Goal: Task Accomplishment & Management: Manage account settings

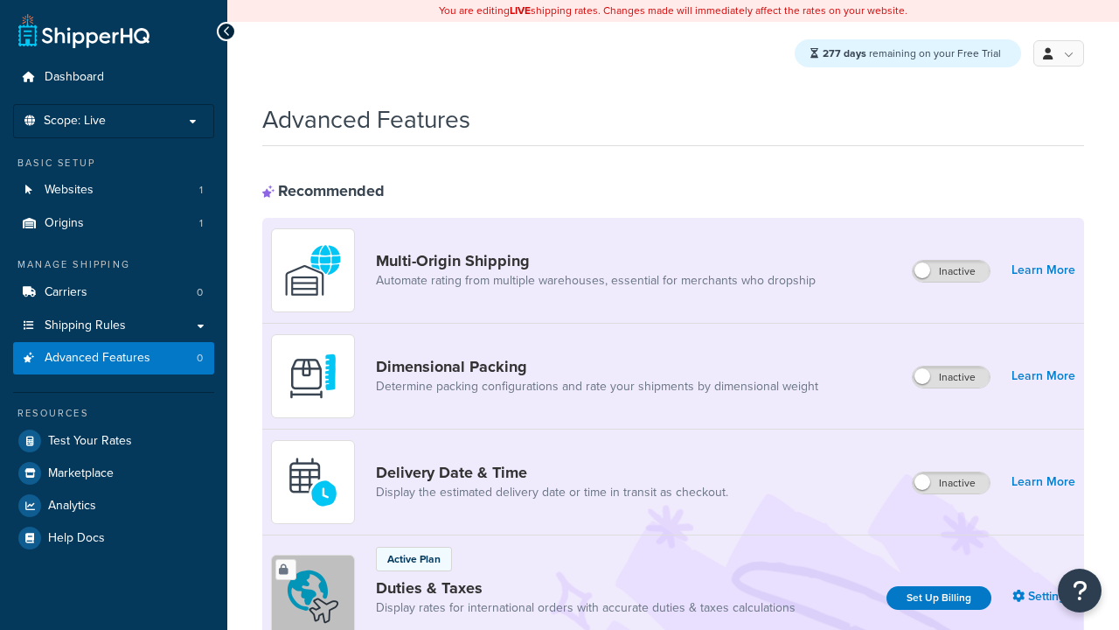
scroll to position [780, 0]
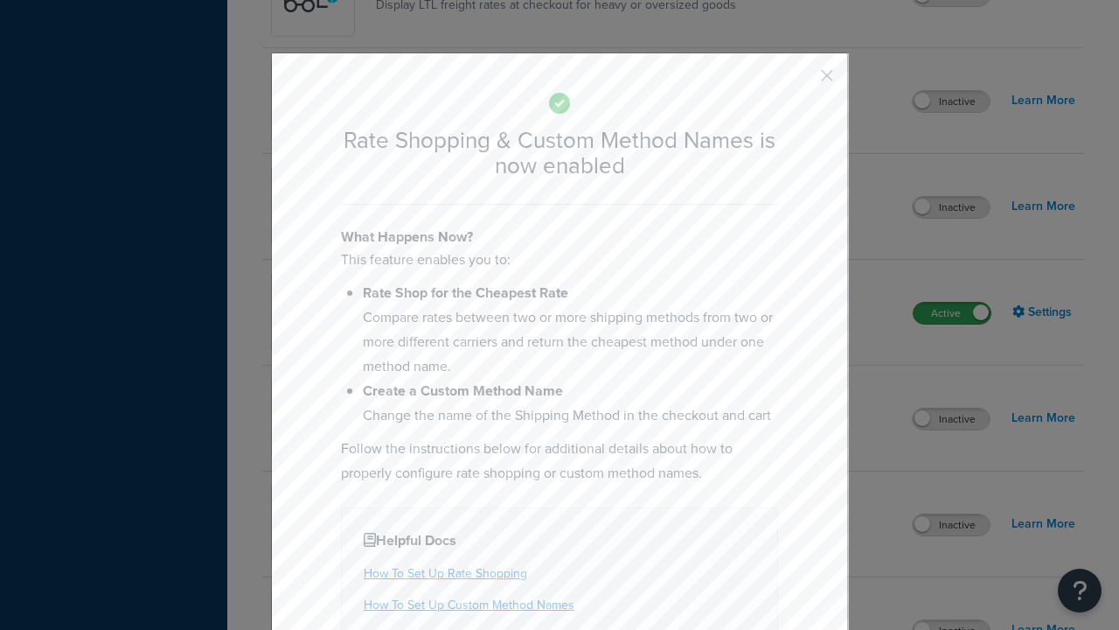
scroll to position [0, 0]
click at [801, 81] on button "button" at bounding box center [801, 82] width 4 height 4
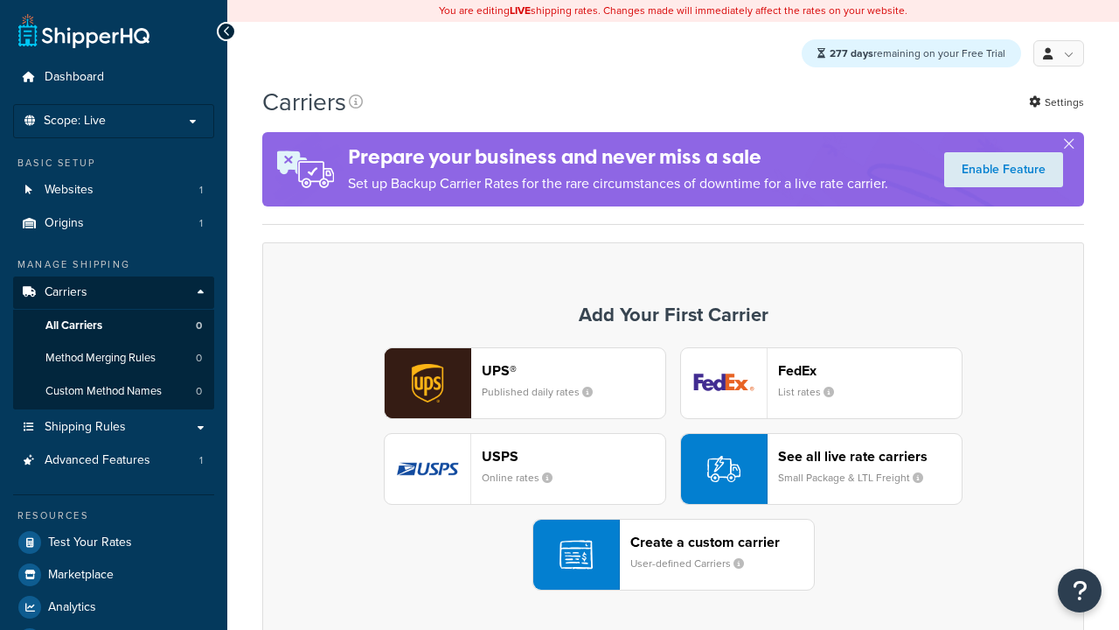
click at [673, 470] on div "UPS® Published daily rates FedEx List rates USPS Online rates See all live rate…" at bounding box center [673, 468] width 785 height 243
click at [821, 470] on div "See all live rate carriers Small Package & LTL Freight" at bounding box center [870, 469] width 184 height 42
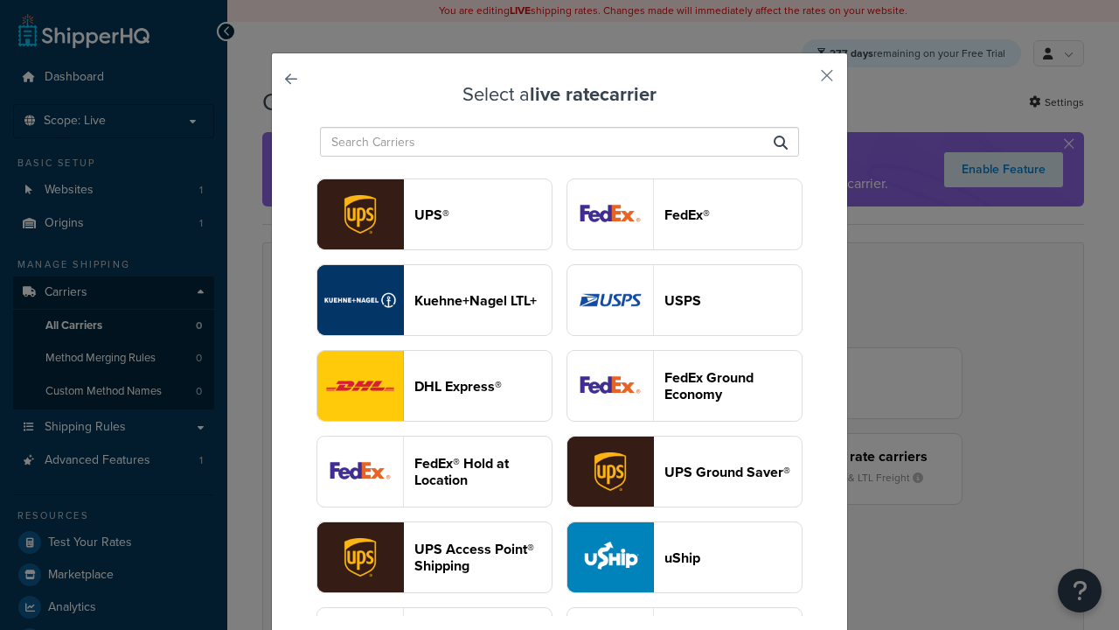
click at [685, 292] on header "USPS" at bounding box center [732, 300] width 137 height 17
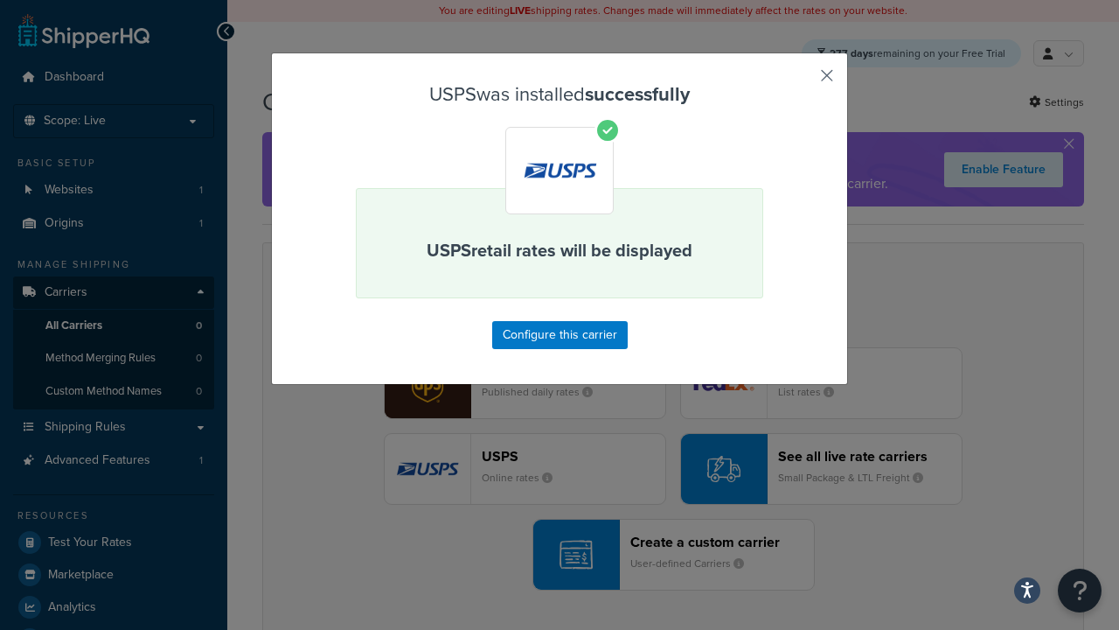
click at [801, 81] on button "button" at bounding box center [801, 82] width 4 height 4
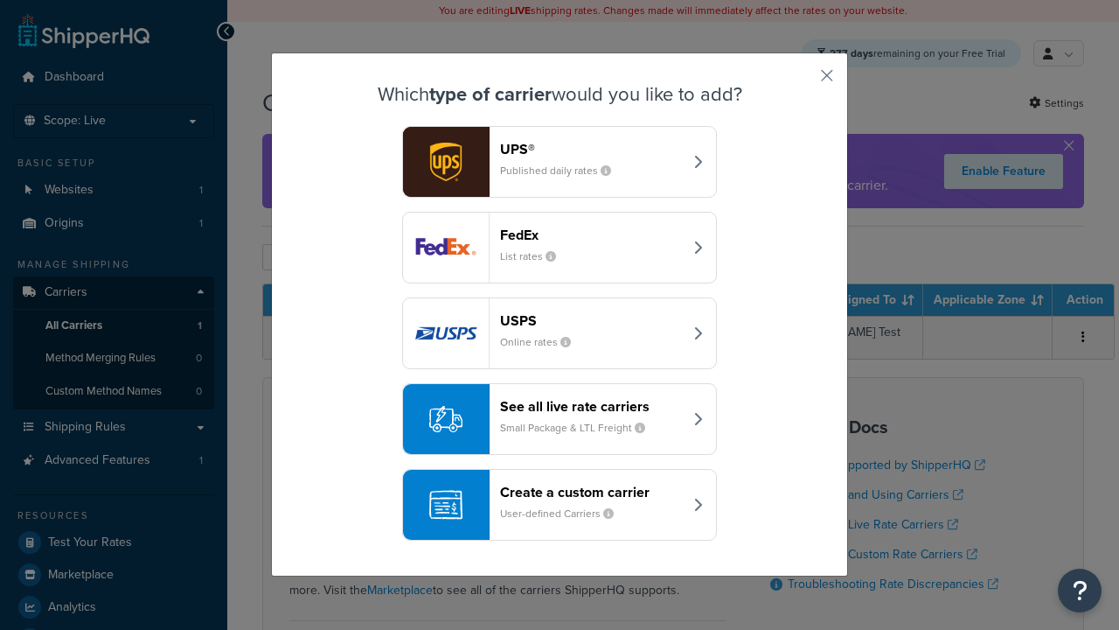
click at [560, 420] on div "See all live rate carriers Small Package & LTL Freight" at bounding box center [591, 419] width 183 height 42
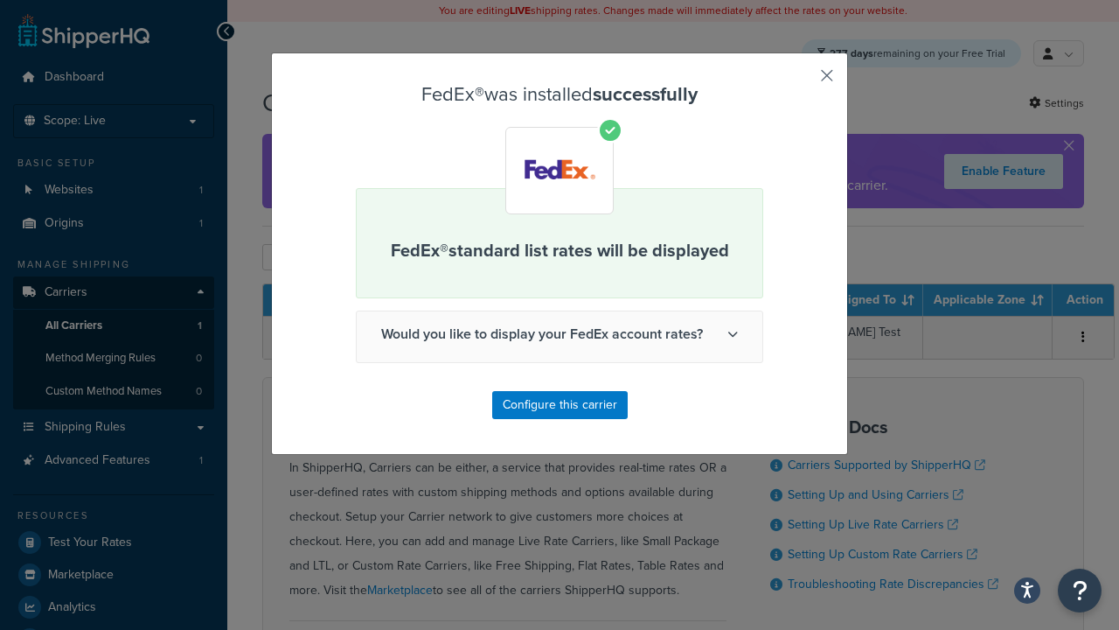
click at [801, 81] on button "button" at bounding box center [801, 82] width 4 height 4
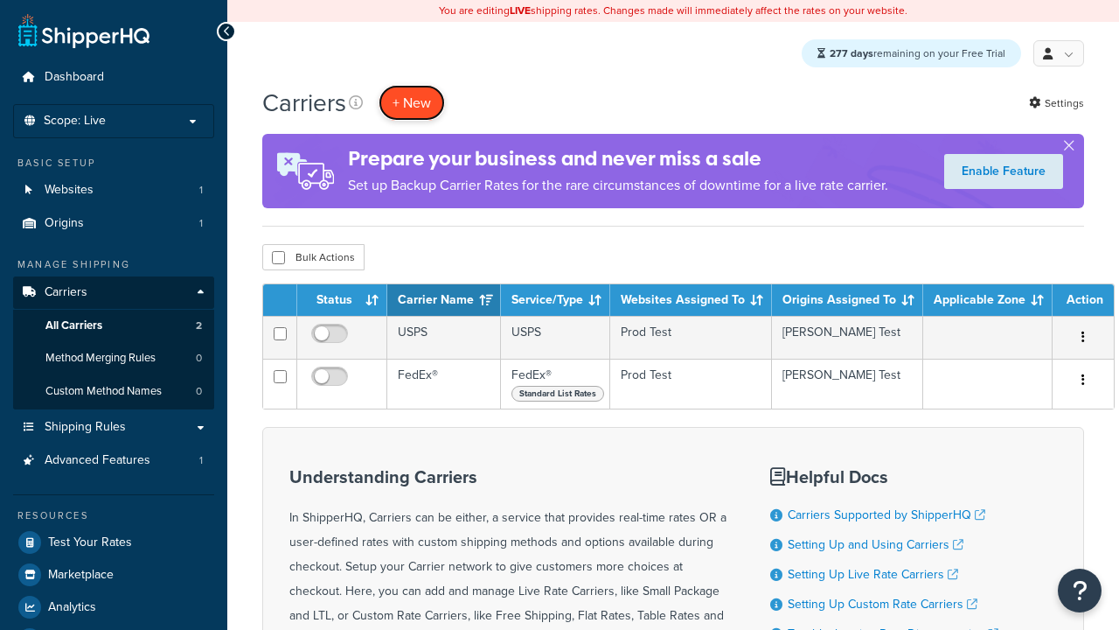
click at [412, 103] on button "+ New" at bounding box center [412, 103] width 66 height 36
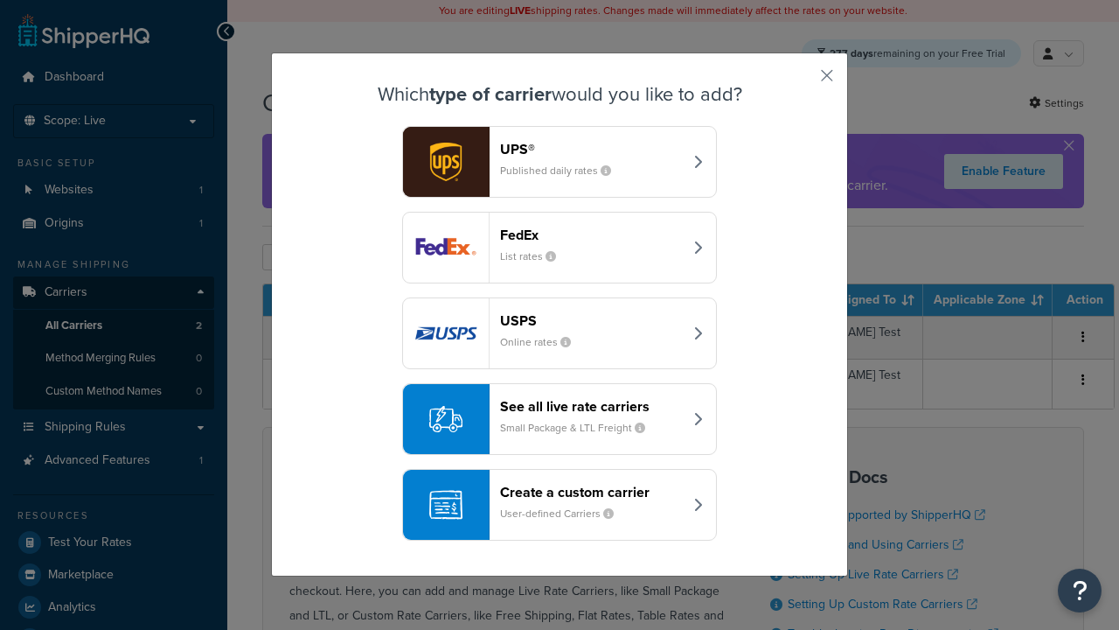
click at [560, 420] on div "See all live rate carriers Small Package & LTL Freight" at bounding box center [591, 419] width 183 height 42
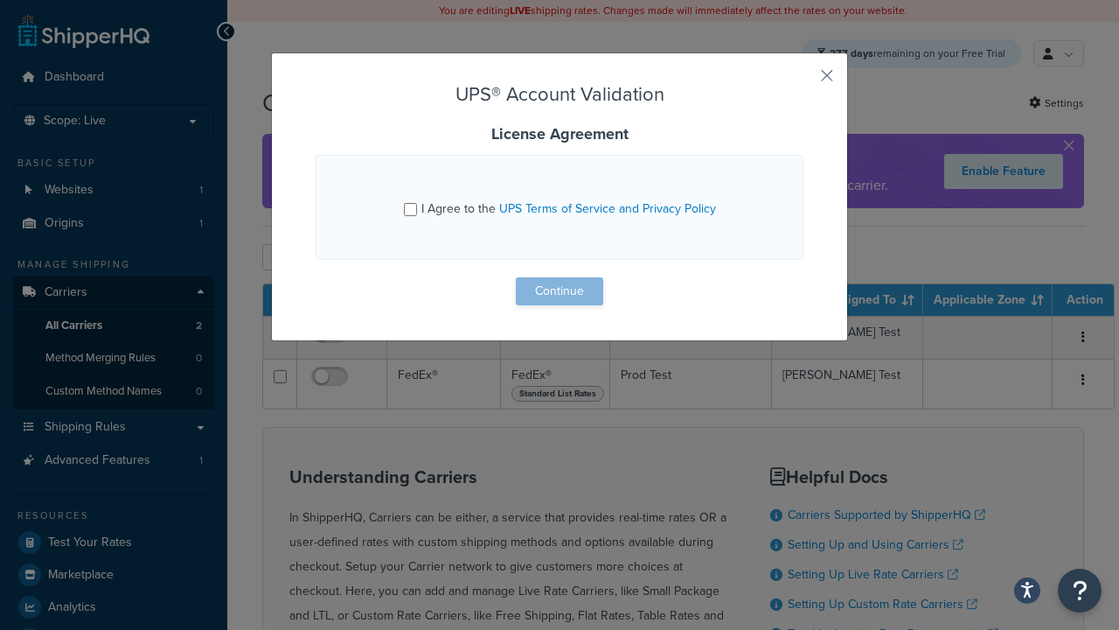
click at [412, 209] on input "I Agree to the UPS Terms of Service and Privacy Policy" at bounding box center [410, 209] width 13 height 13
checkbox input "true"
click at [560, 291] on button "Continue" at bounding box center [559, 291] width 87 height 28
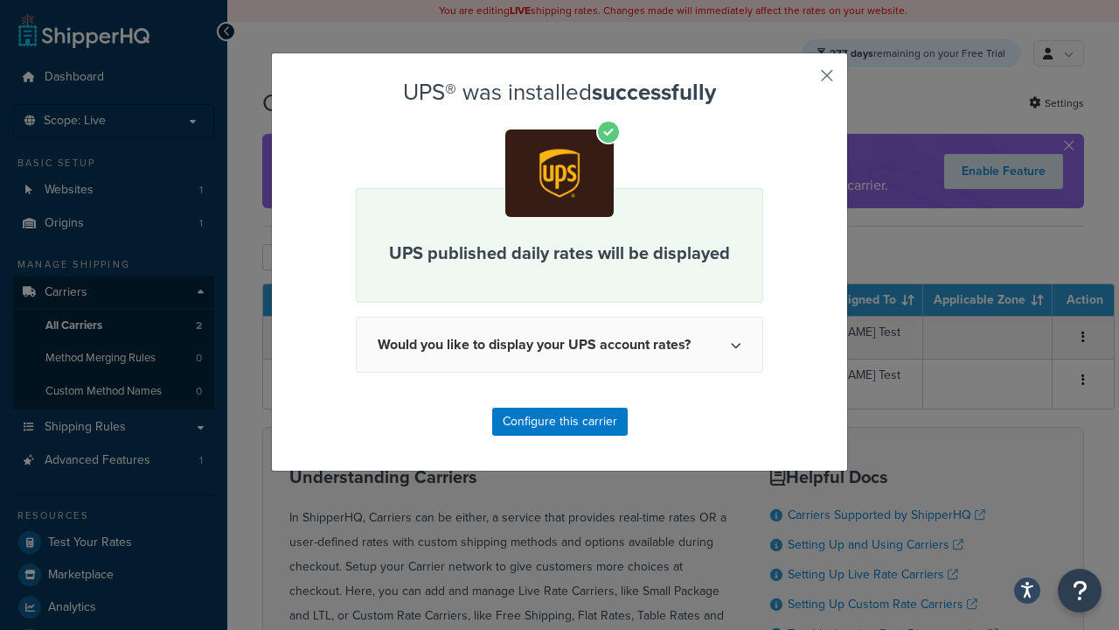
click at [801, 81] on button "button" at bounding box center [801, 82] width 4 height 4
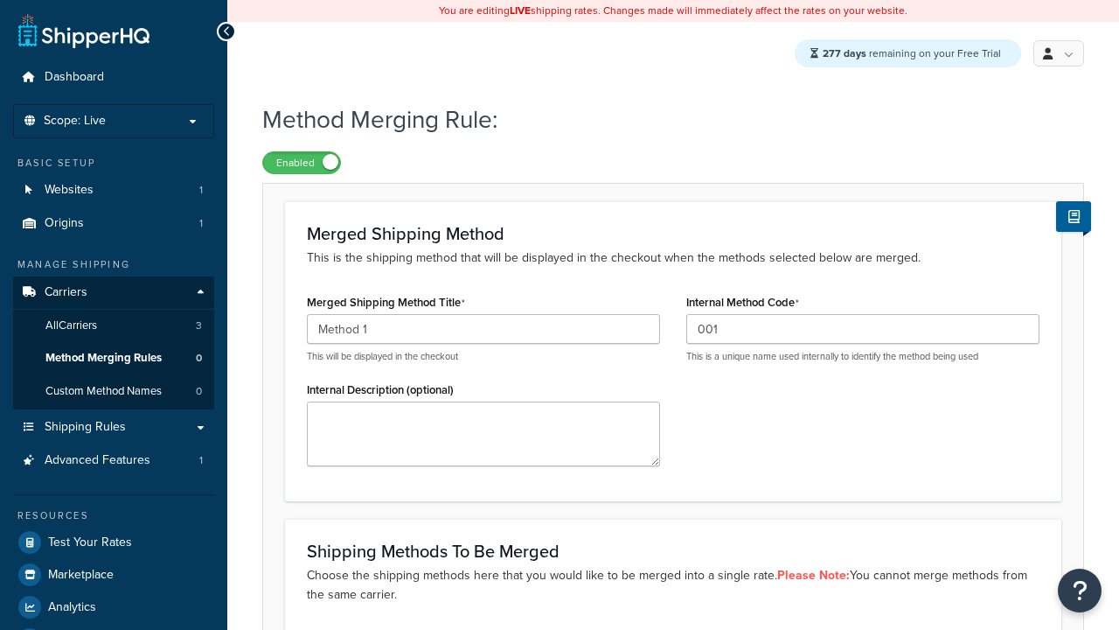
scroll to position [282, 0]
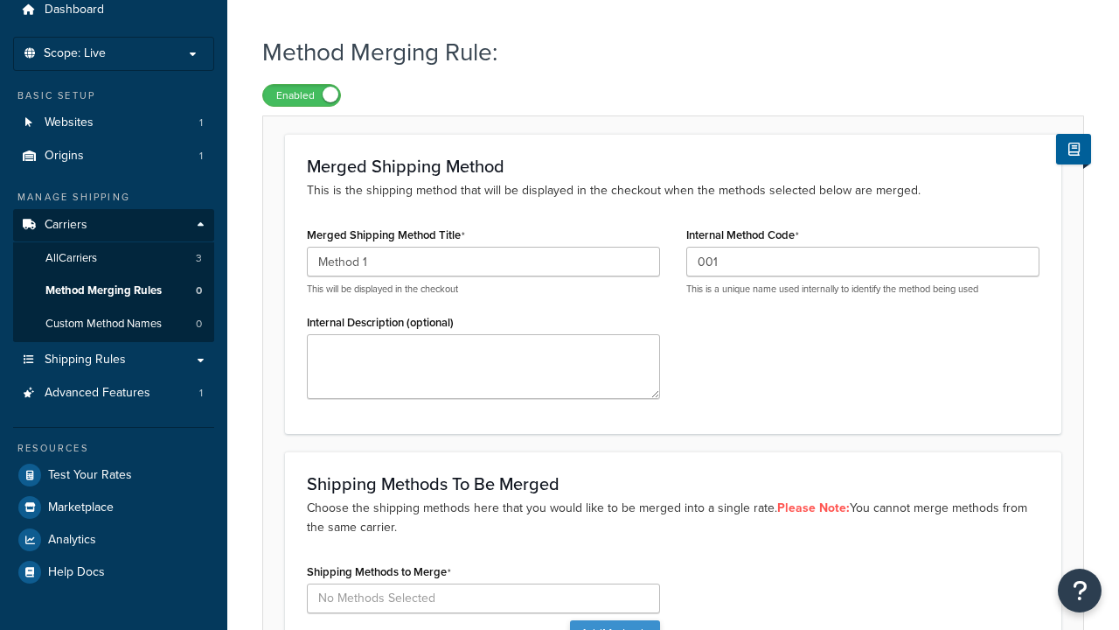
type input "001"
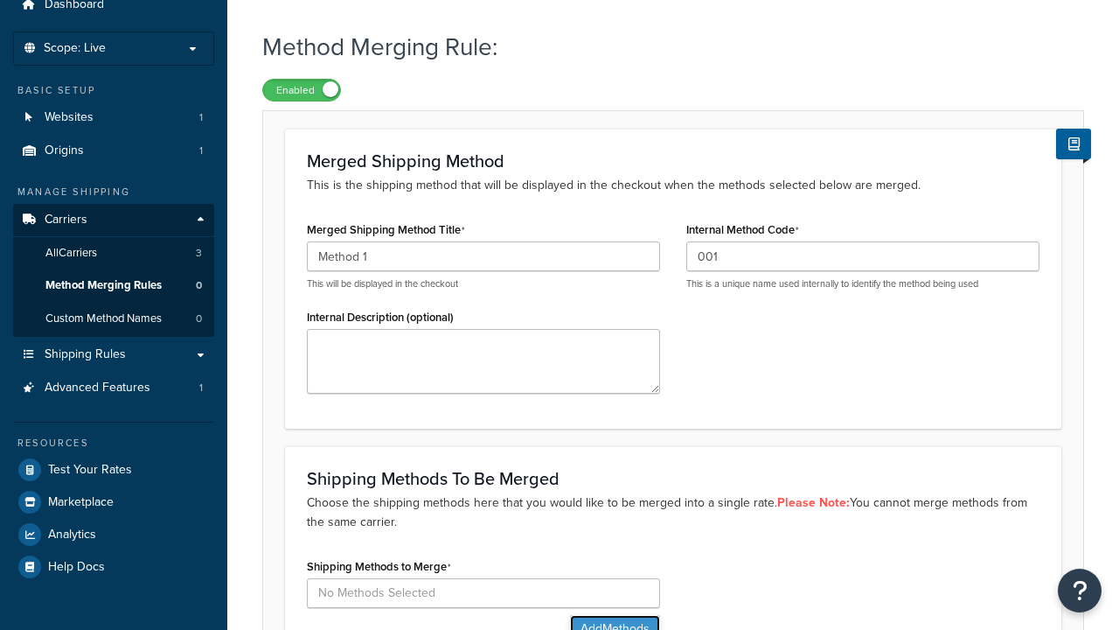
click at [613, 615] on button "Add Methods" at bounding box center [615, 629] width 90 height 28
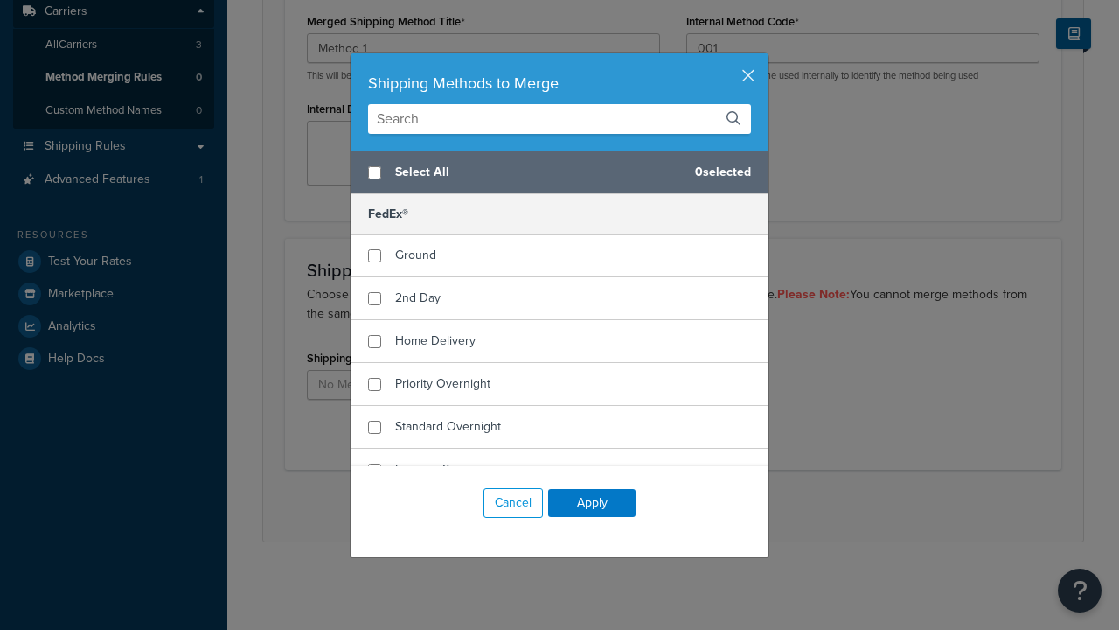
scroll to position [0, 0]
click at [415, 255] on span "Ground" at bounding box center [415, 255] width 41 height 18
checkbox input "true"
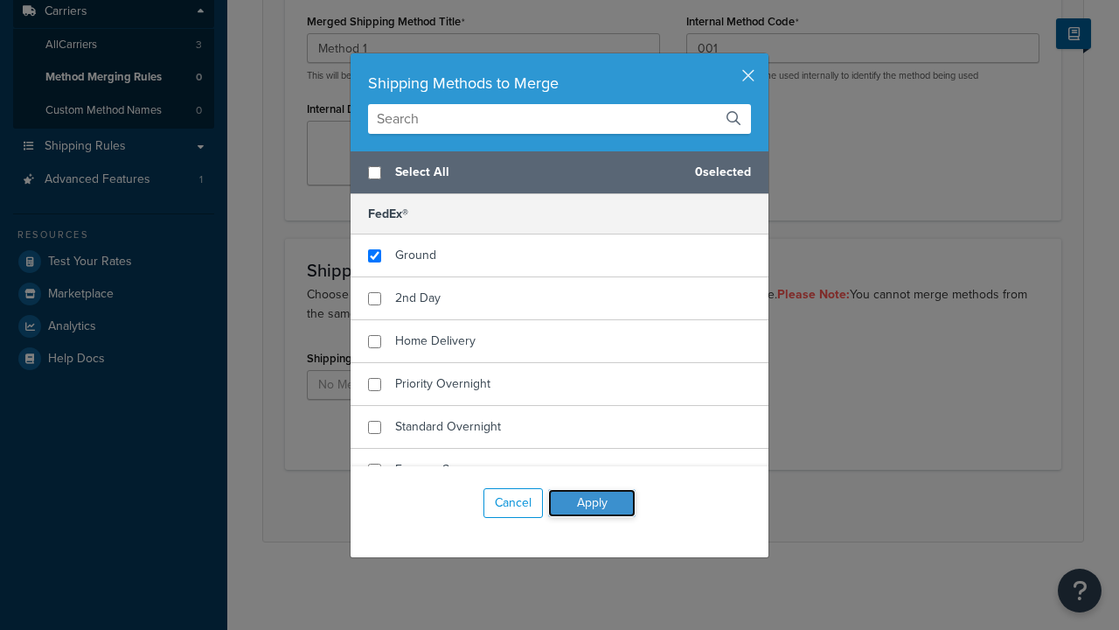
click at [592, 503] on button "Apply" at bounding box center [591, 503] width 87 height 28
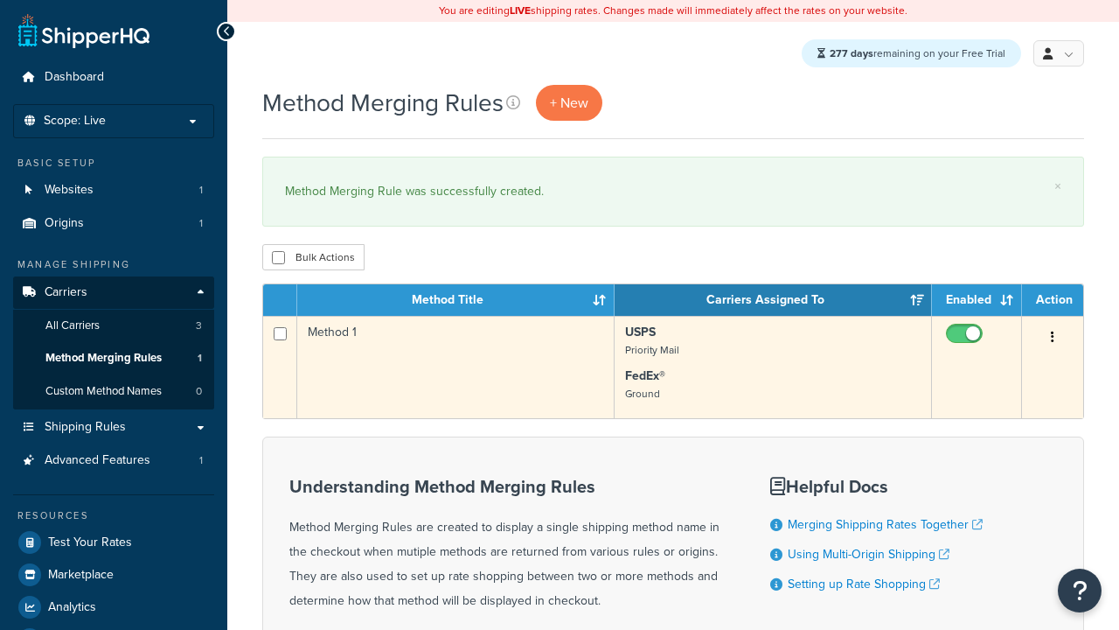
click at [1053, 339] on icon "button" at bounding box center [1052, 336] width 3 height 12
click at [0, 0] on link "Edit" at bounding box center [0, 0] width 0 height 0
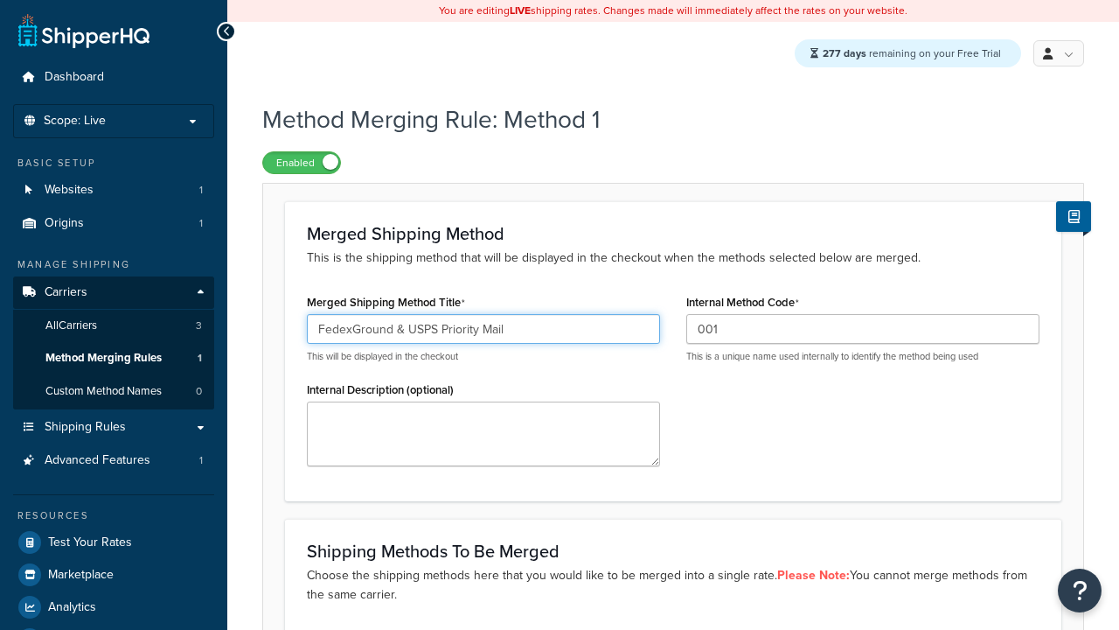
scroll to position [450, 0]
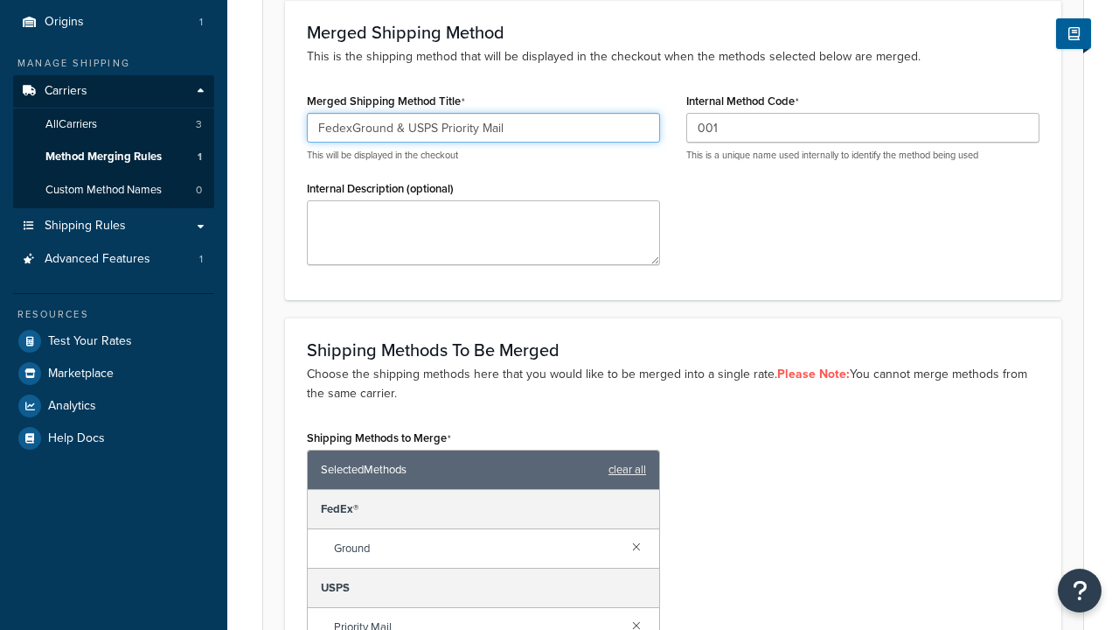
type input "FedexGround & USPS Priority Mail"
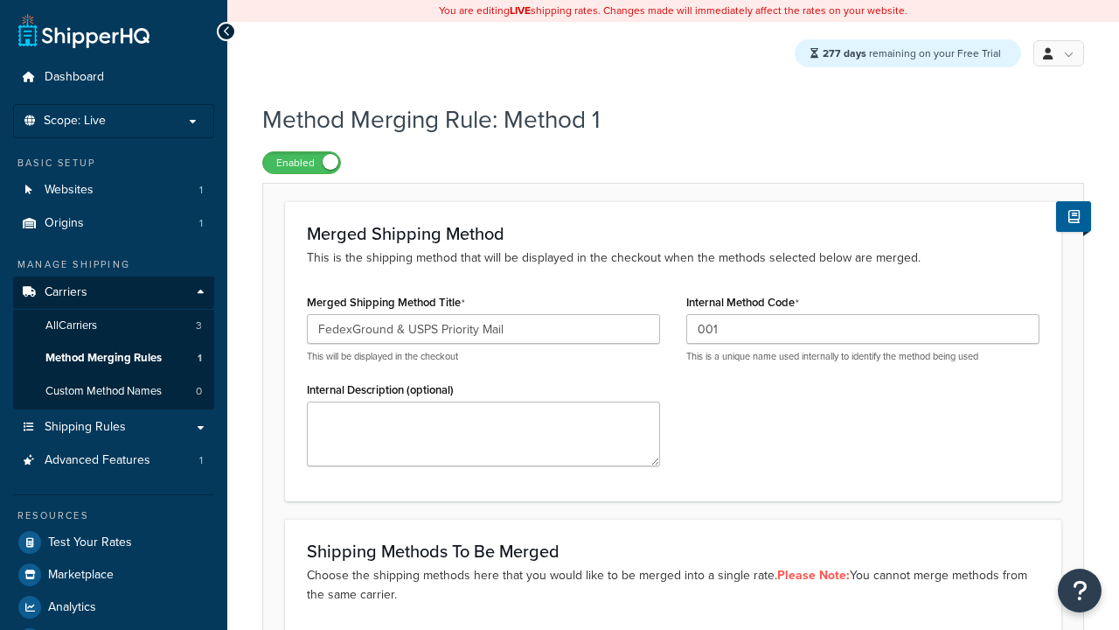
scroll to position [0, 0]
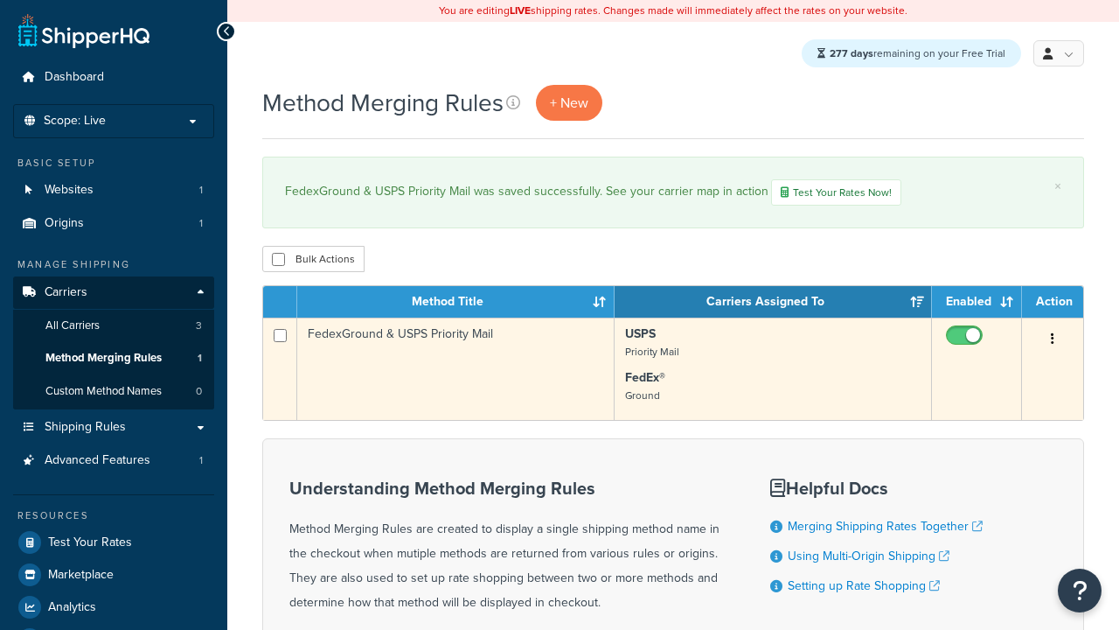
click at [1053, 342] on icon "button" at bounding box center [1052, 338] width 3 height 12
click at [0, 0] on link "Duplicate" at bounding box center [0, 0] width 0 height 0
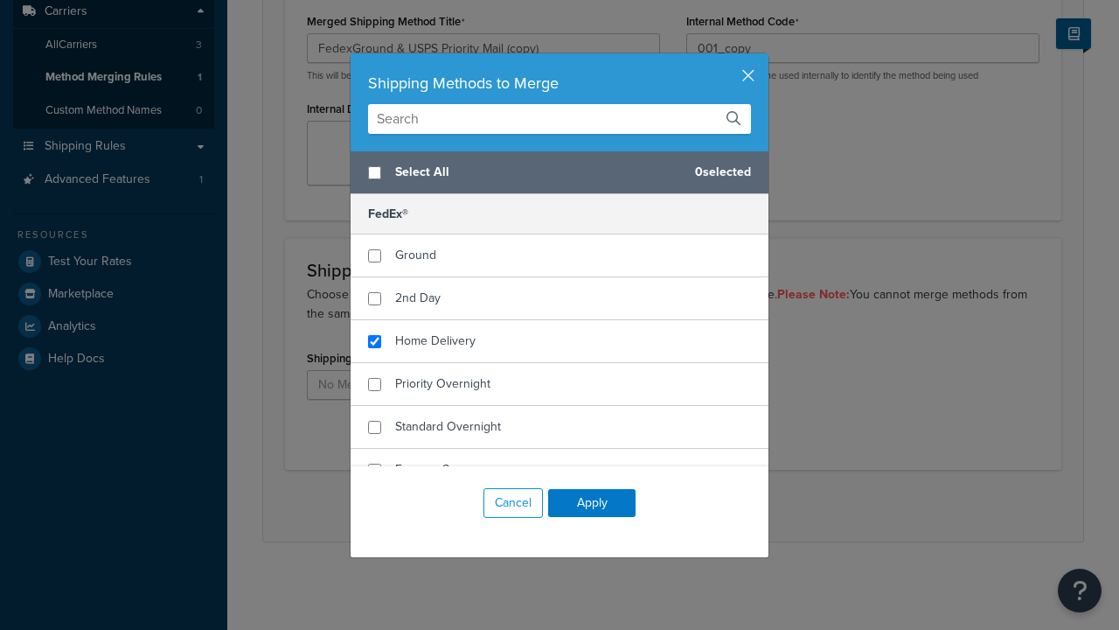
click at [435, 341] on span "Home Delivery" at bounding box center [435, 340] width 80 height 18
checkbox input "true"
click at [592, 503] on button "Apply" at bounding box center [591, 503] width 87 height 28
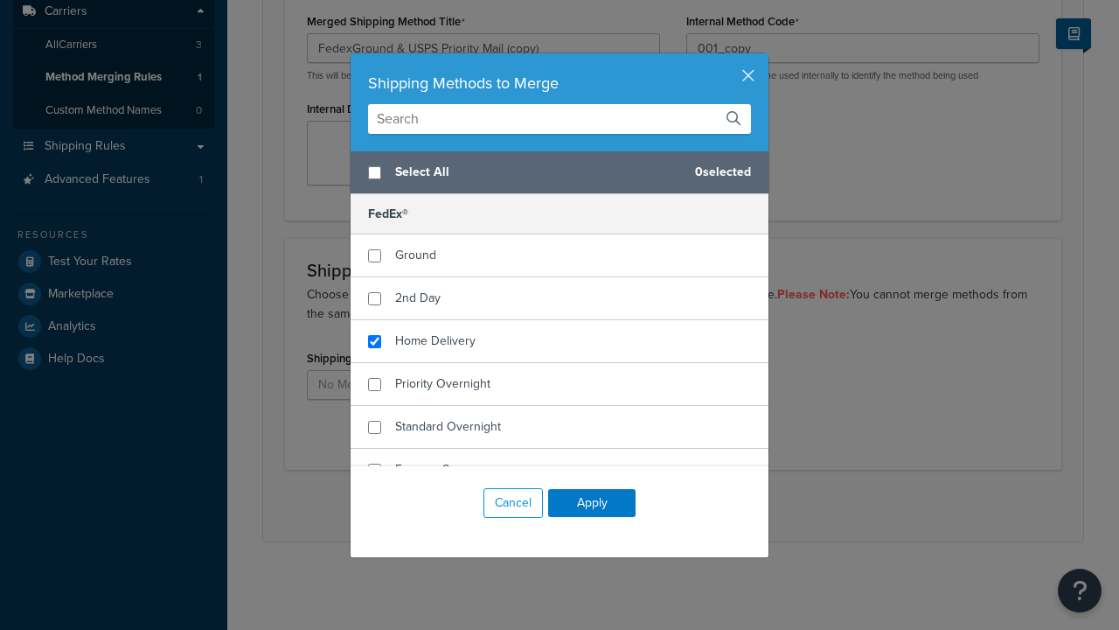
click at [663, 505] on button "Save" at bounding box center [663, 505] width 47 height 28
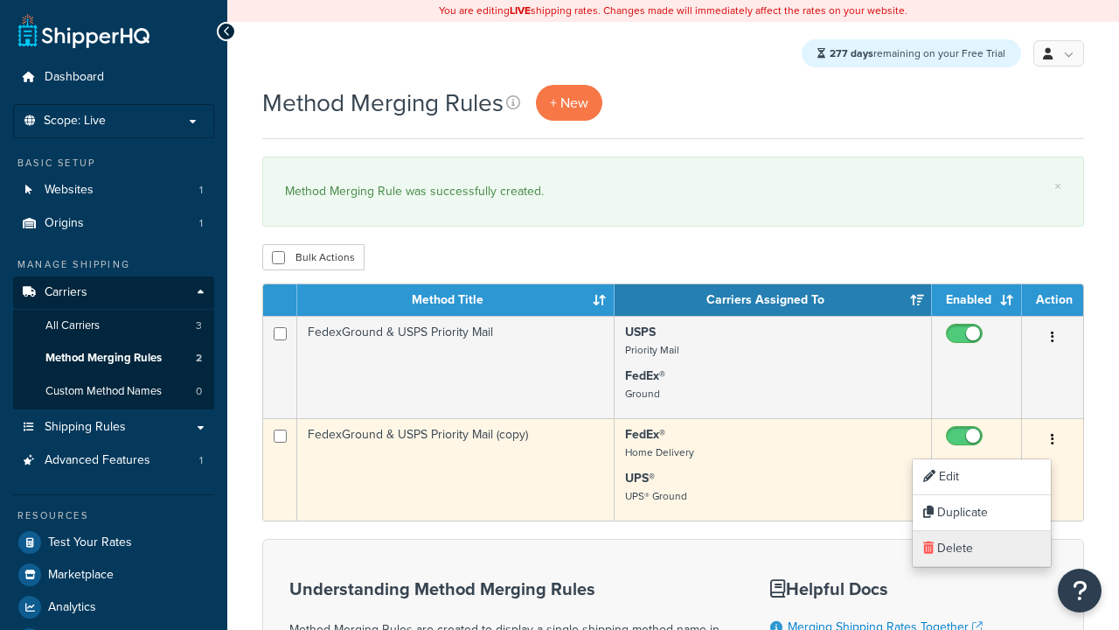
click at [982, 548] on link "Delete" at bounding box center [982, 549] width 138 height 36
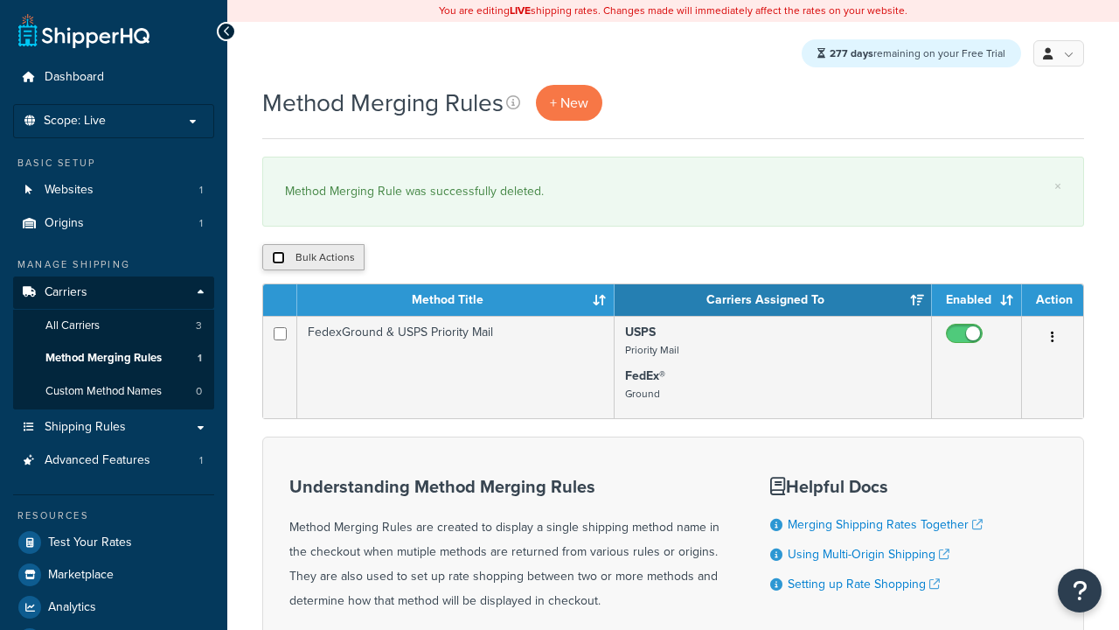
click at [278, 259] on input "checkbox" at bounding box center [278, 257] width 13 height 13
checkbox input "true"
click at [0, 0] on button "Delete" at bounding box center [0, 0] width 0 height 0
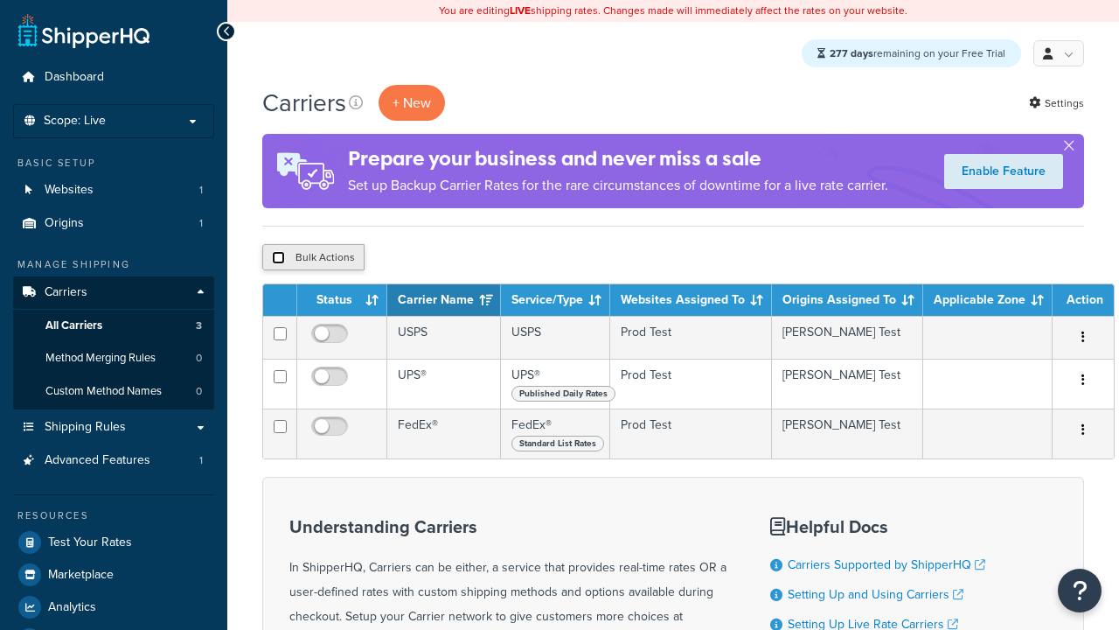
click at [278, 259] on input "checkbox" at bounding box center [278, 257] width 13 height 13
checkbox input "true"
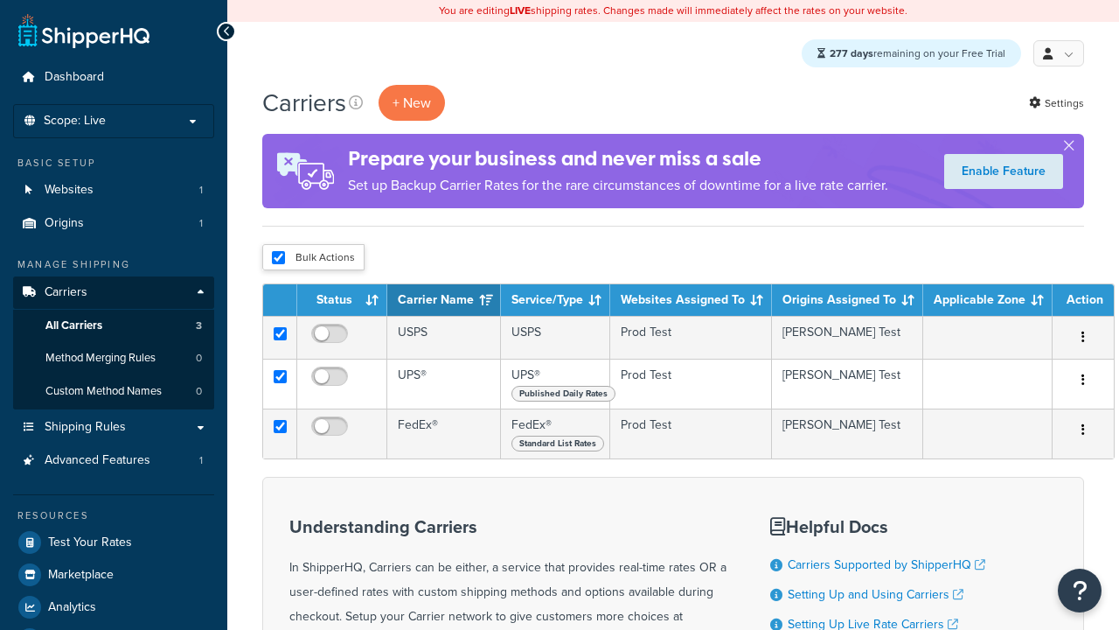
click at [0, 0] on button "Delete" at bounding box center [0, 0] width 0 height 0
